Goal: Complete application form

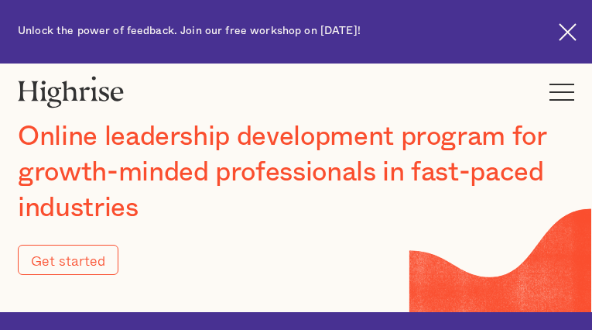
type input "Submit"
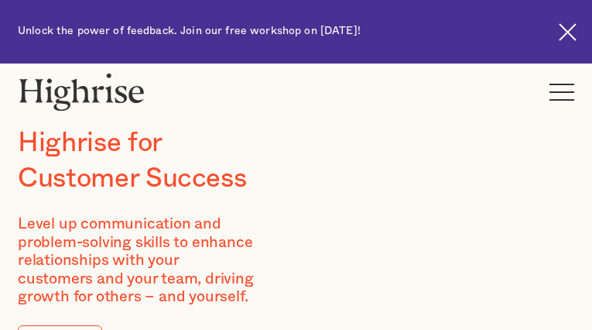
type input "ICRebnKhqcUKs"
type input "ZdAXbxcEQXYkDxad"
type input "[EMAIL_ADDRESS][DOMAIN_NAME]"
type input "9132122915"
type input "DRWzXdbaQxItT"
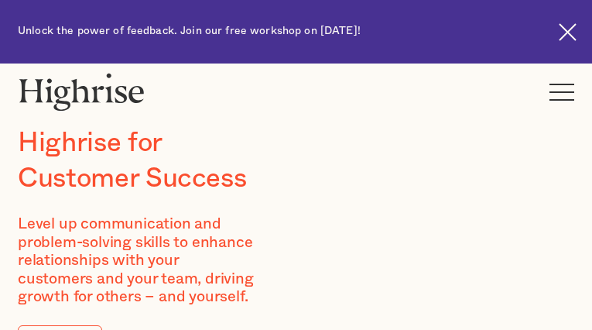
type input "akaBHCRekoo"
type input "[EMAIL_ADDRESS][DOMAIN_NAME]"
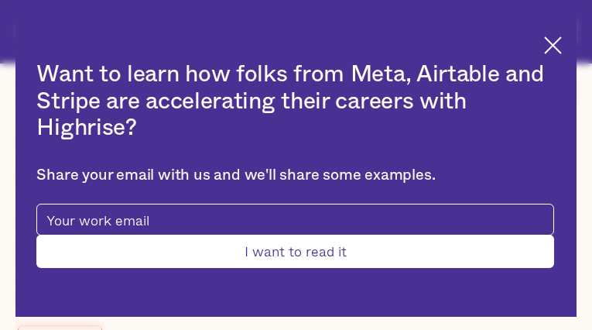
type input "lmoEWwLxvqMAbr"
type input "SEqcCbfL"
type input "[EMAIL_ADDRESS][DOMAIN_NAME]"
type input "hAOEBlbXeOdAyFY"
type input "QAUpVAkqa"
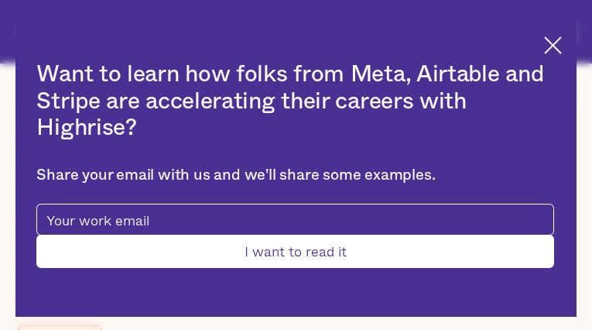
type input "[EMAIL_ADDRESS][DOMAIN_NAME]"
type input "8985316811"
type input "Submit"
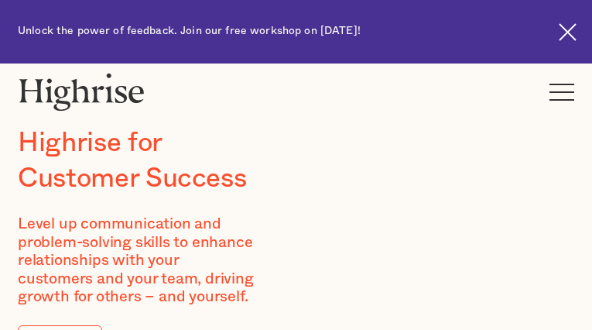
type input "MreQiWJXMa"
type input "qykittWyhlMdMXh"
type input "[EMAIL_ADDRESS][DOMAIN_NAME]"
type input "pWhIkJEuA"
type input "tilMCUjIkKAv"
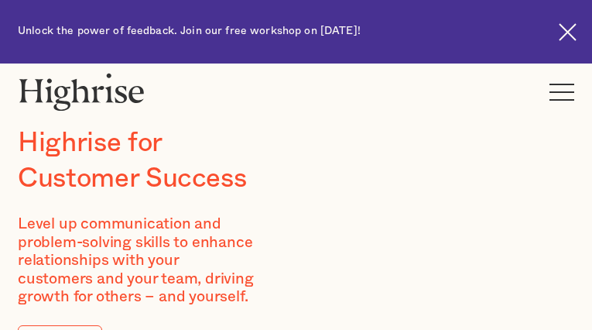
type input "[EMAIL_ADDRESS][DOMAIN_NAME]"
type input "4074777276"
type input "BmDIZCYKqKHBuiOz"
type input "UoUbYNJyjS"
type input "[EMAIL_ADDRESS][DOMAIN_NAME]"
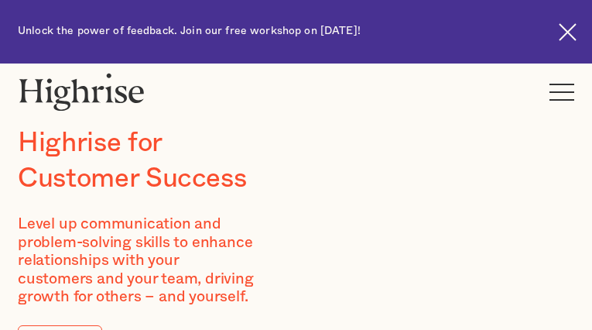
type input "TqxGOtoGB"
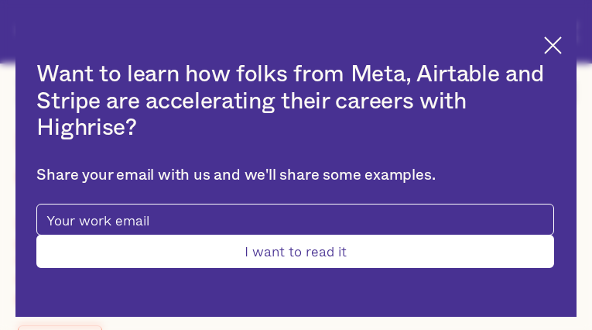
type input "wHKodogbSGpHKiks"
type input "[EMAIL_ADDRESS][DOMAIN_NAME]"
type input "3743853920"
